Goal: Check status: Check status

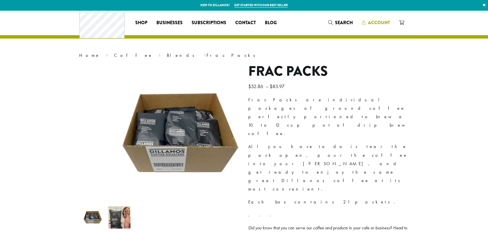
click at [390, 23] on span "Account" at bounding box center [379, 22] width 22 height 6
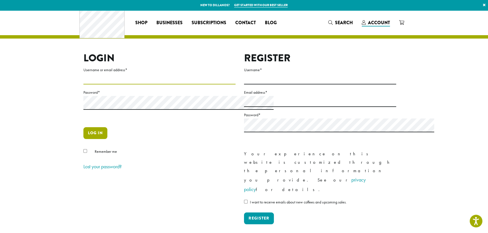
type input "**********"
click at [83, 139] on button "Log in" at bounding box center [95, 133] width 24 height 12
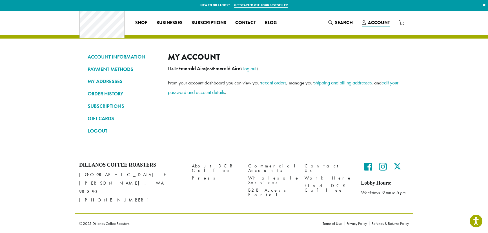
click at [88, 98] on link "ORDER HISTORY" at bounding box center [124, 94] width 72 height 10
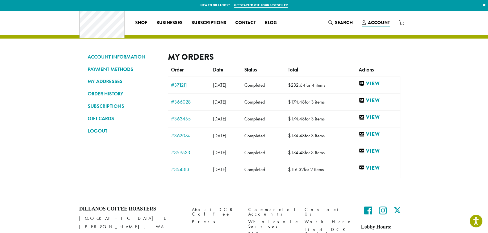
click at [171, 88] on link "#371211" at bounding box center [189, 85] width 36 height 5
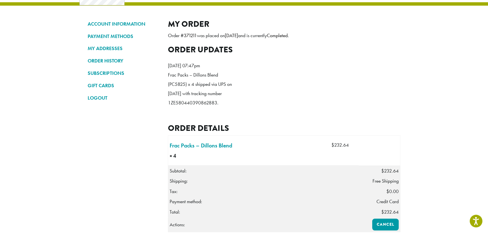
scroll to position [25, 0]
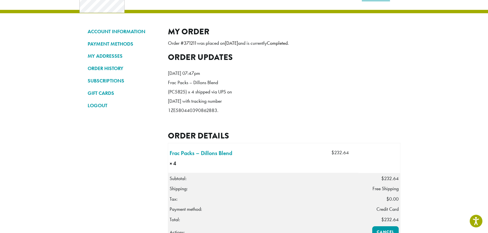
drag, startPoint x: 215, startPoint y: 180, endPoint x: 149, endPoint y: 184, distance: 66.1
click at [168, 123] on li "[DATE] 07:47pm Frac Packs – Dillons Blend (PC5825) x 4 shipped via UPS on [DATE…" at bounding box center [203, 94] width 71 height 58
copy p "1ZE580440390862883."
